Goal: Task Accomplishment & Management: Complete application form

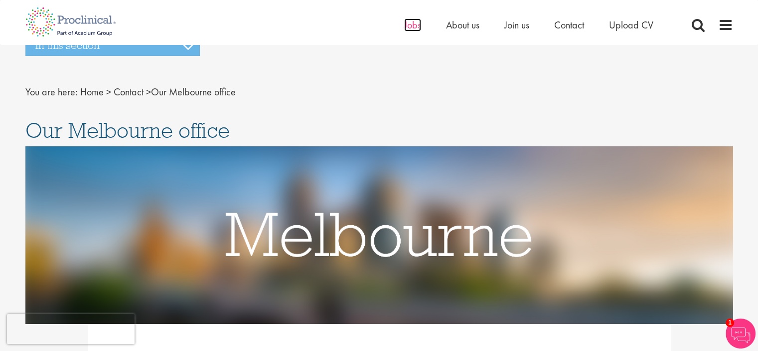
click at [419, 25] on span "Jobs" at bounding box center [412, 24] width 17 height 13
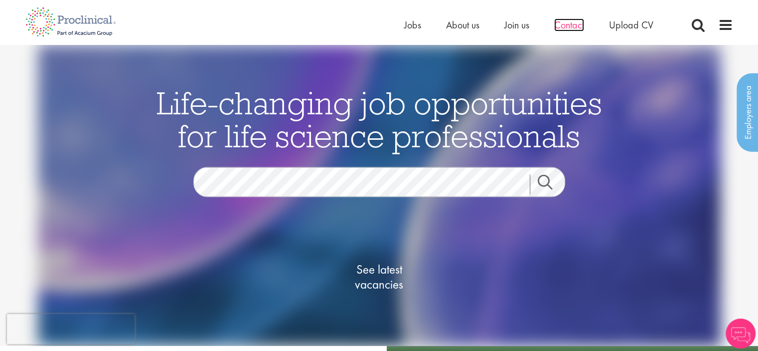
click at [575, 29] on span "Contact" at bounding box center [569, 24] width 30 height 13
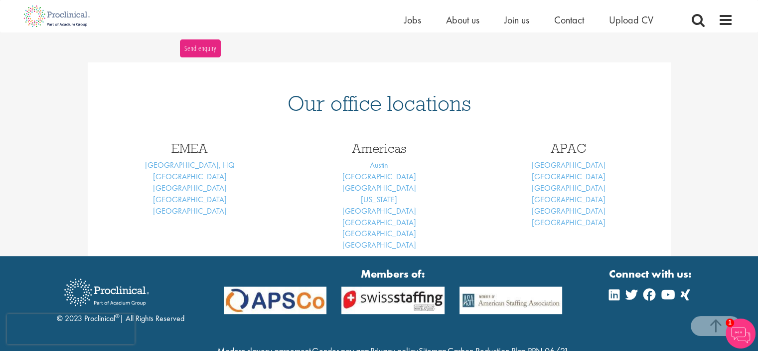
scroll to position [375, 0]
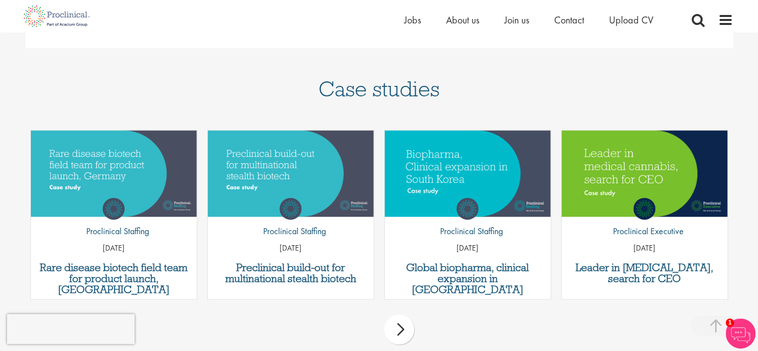
scroll to position [686, 0]
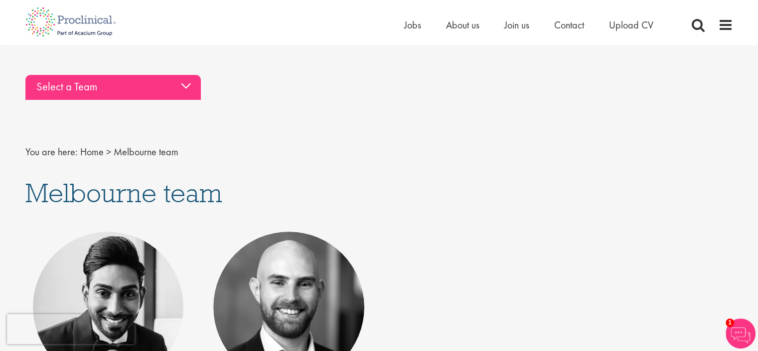
click at [153, 77] on div "Select a Team" at bounding box center [113, 87] width 176 height 25
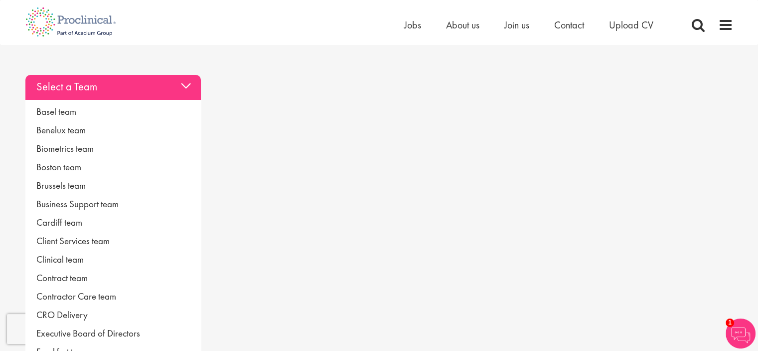
click at [153, 77] on div "Select a Team" at bounding box center [113, 87] width 176 height 25
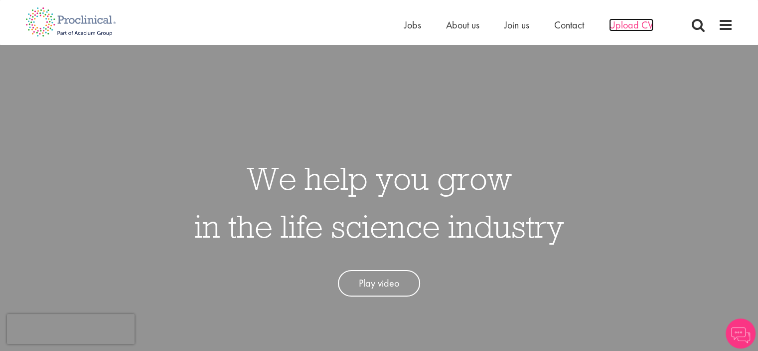
click at [636, 26] on span "Upload CV" at bounding box center [631, 24] width 44 height 13
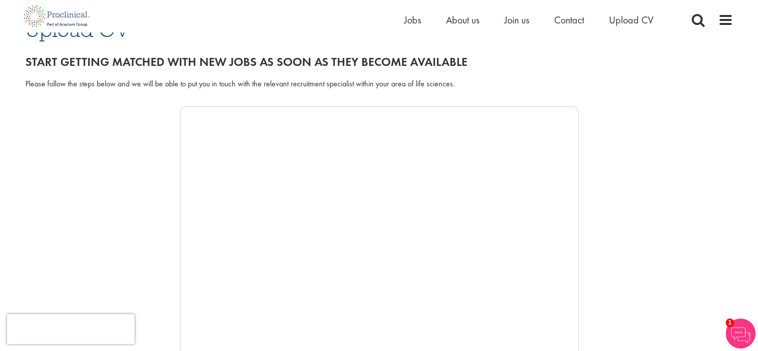
scroll to position [104, 0]
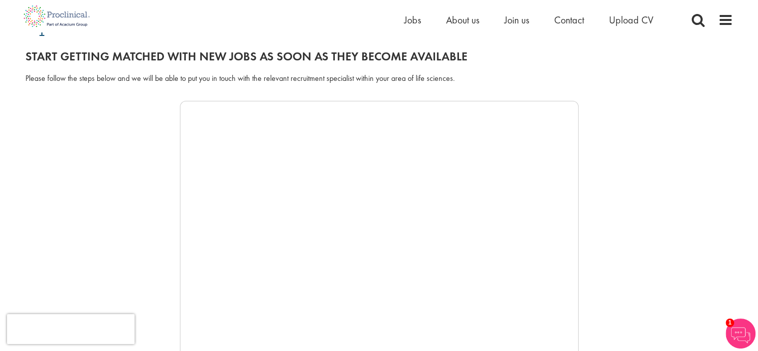
drag, startPoint x: 578, startPoint y: 135, endPoint x: 610, endPoint y: 274, distance: 142.2
click at [610, 274] on div at bounding box center [379, 250] width 708 height 299
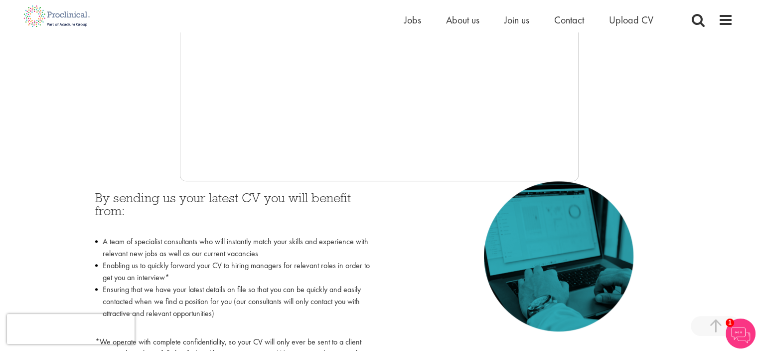
scroll to position [315, 0]
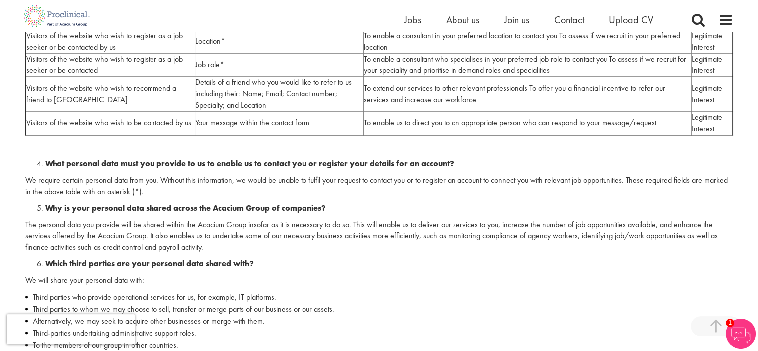
scroll to position [124, 0]
